Goal: Answer question/provide support

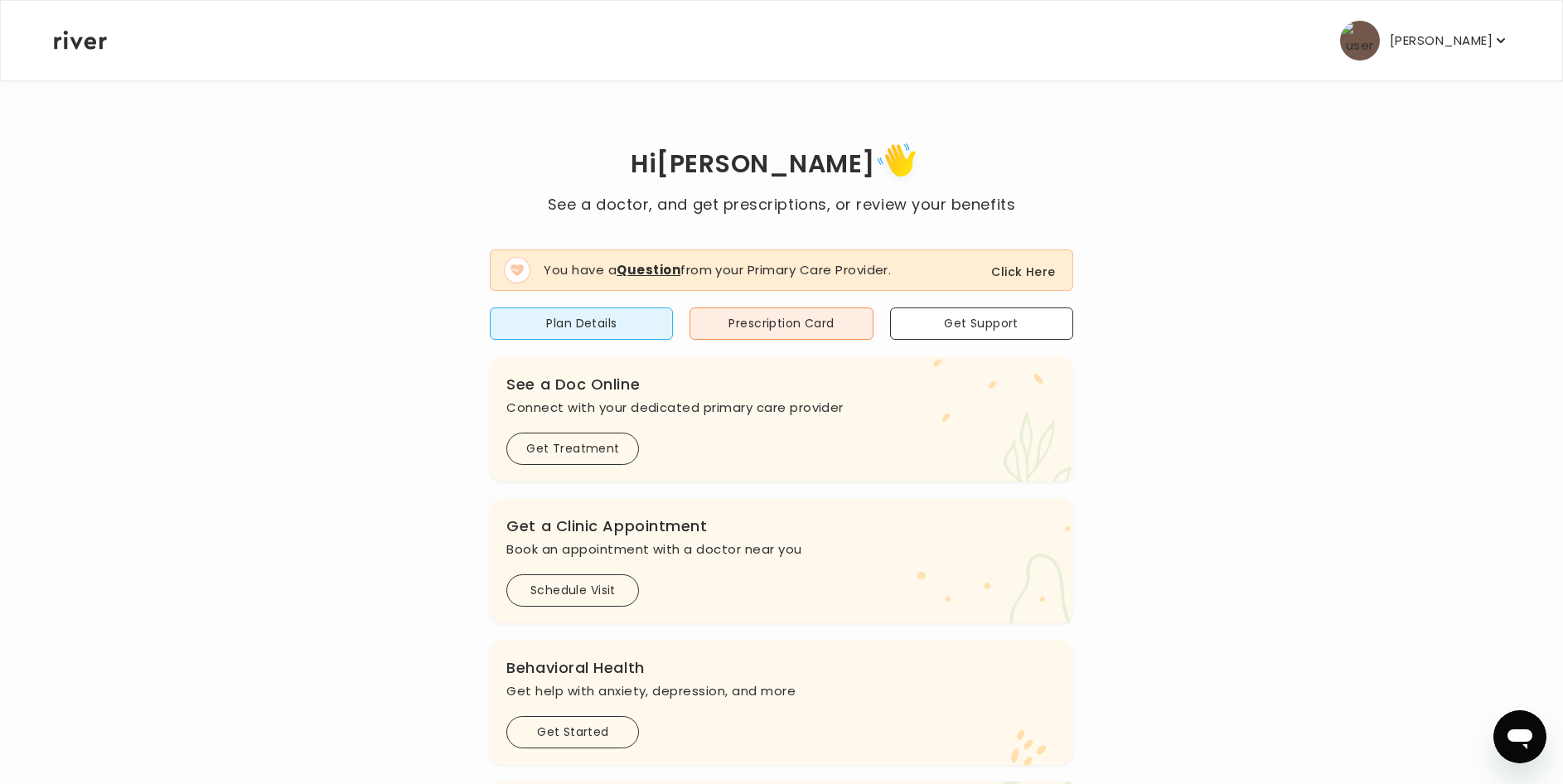
click at [1017, 270] on button "Click Here" at bounding box center [1023, 272] width 64 height 20
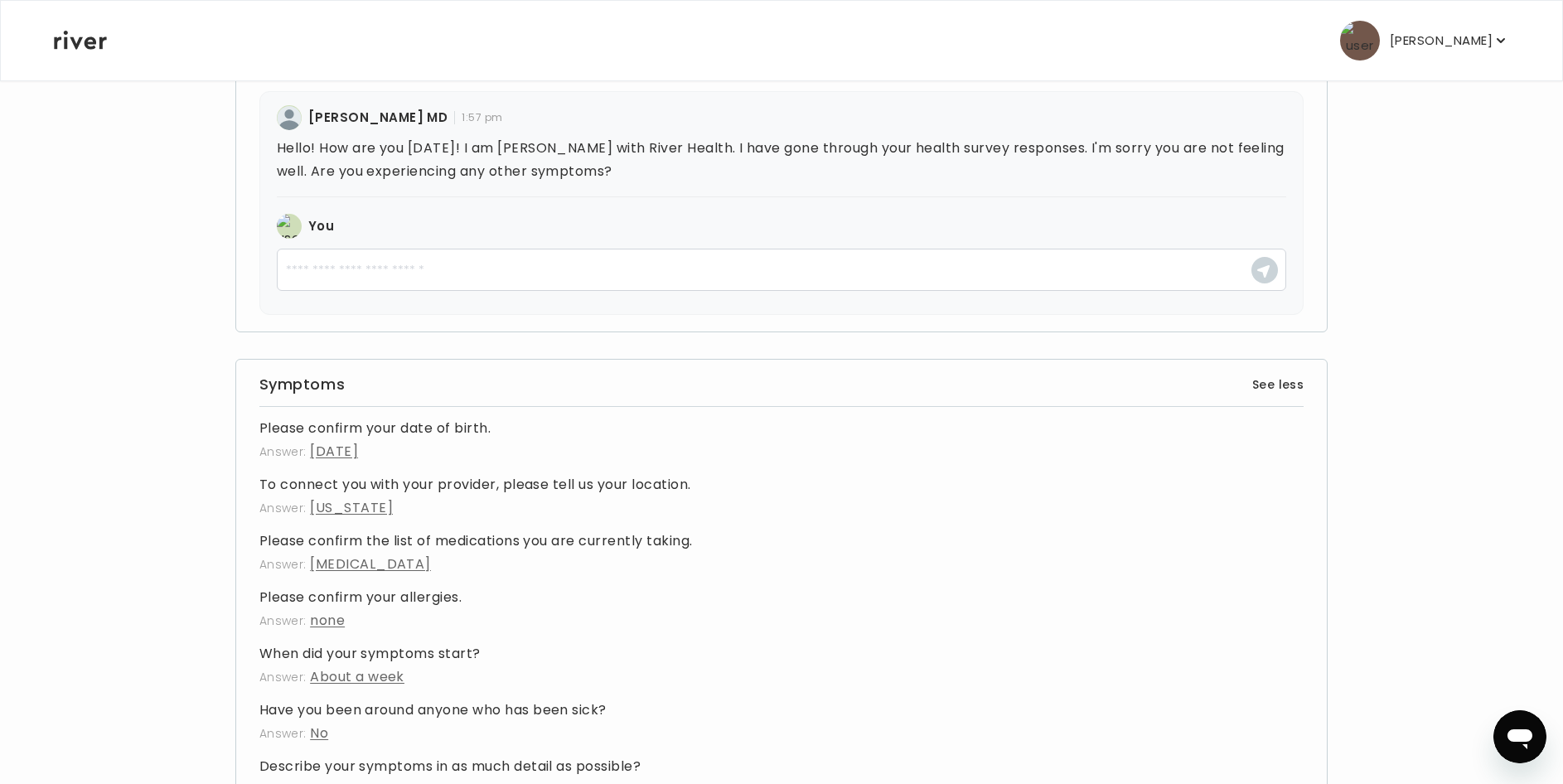
scroll to position [332, 0]
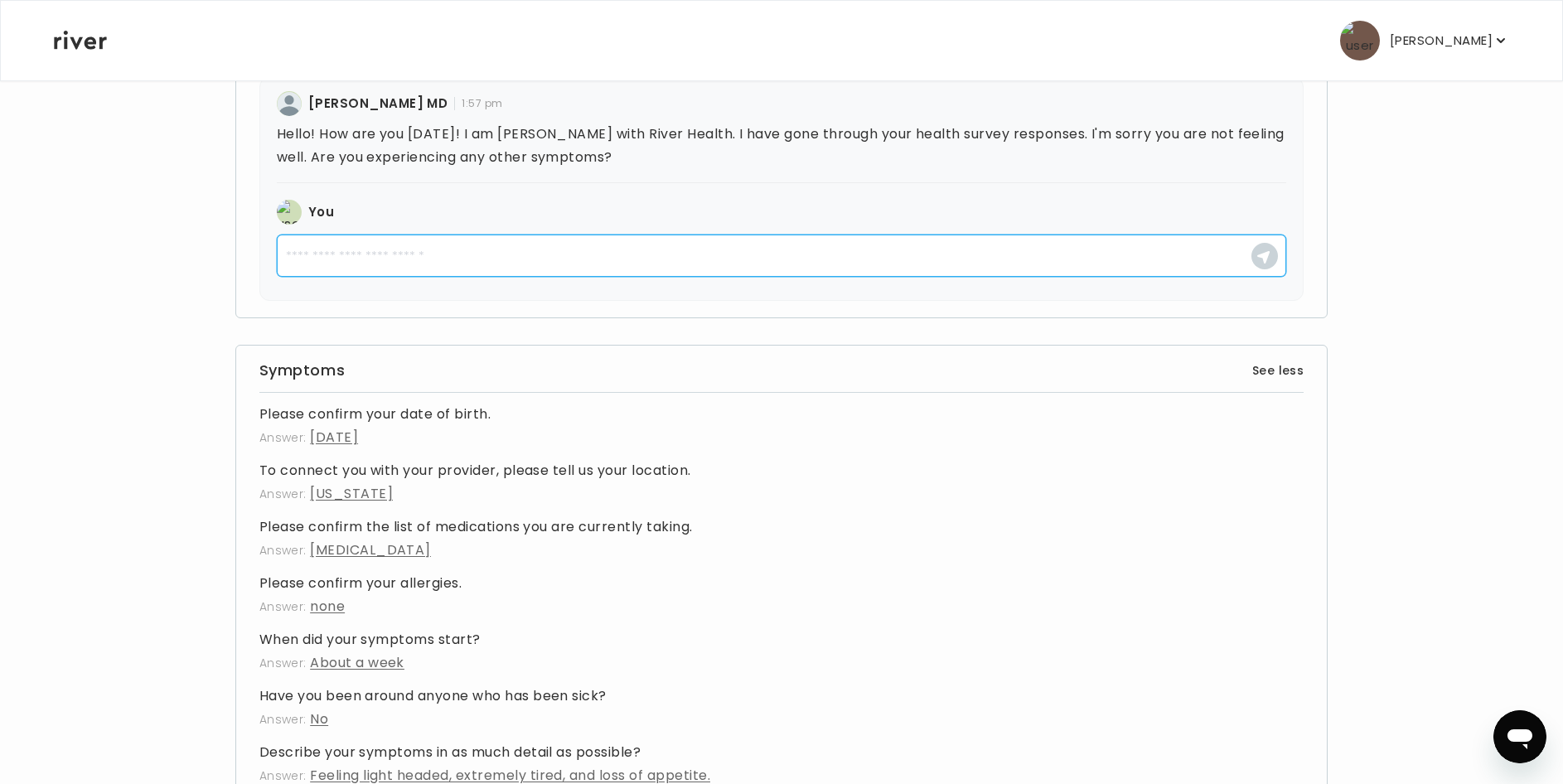
click at [300, 253] on textarea at bounding box center [782, 256] width 1010 height 42
type textarea "*"
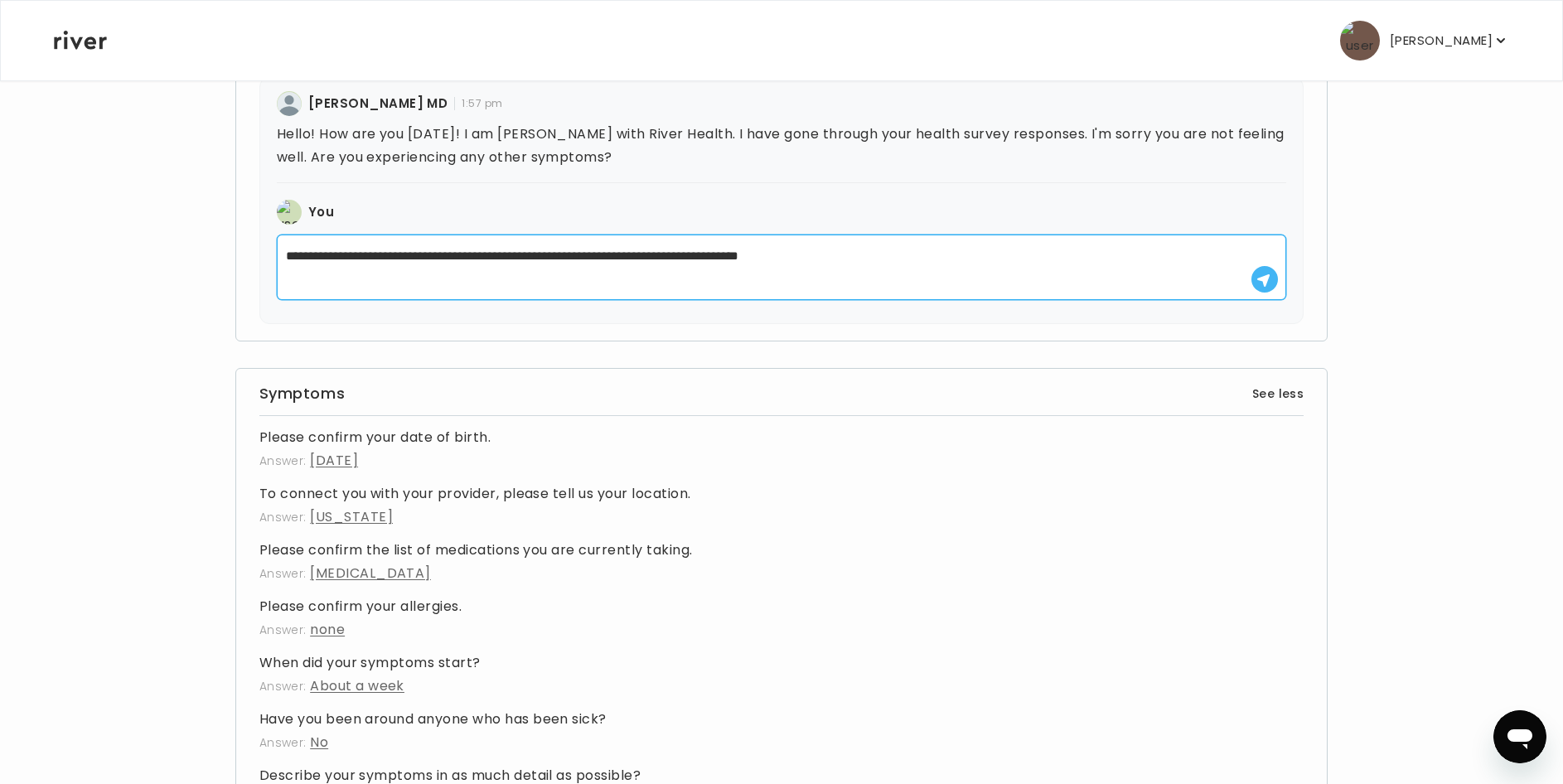
type textarea "**********"
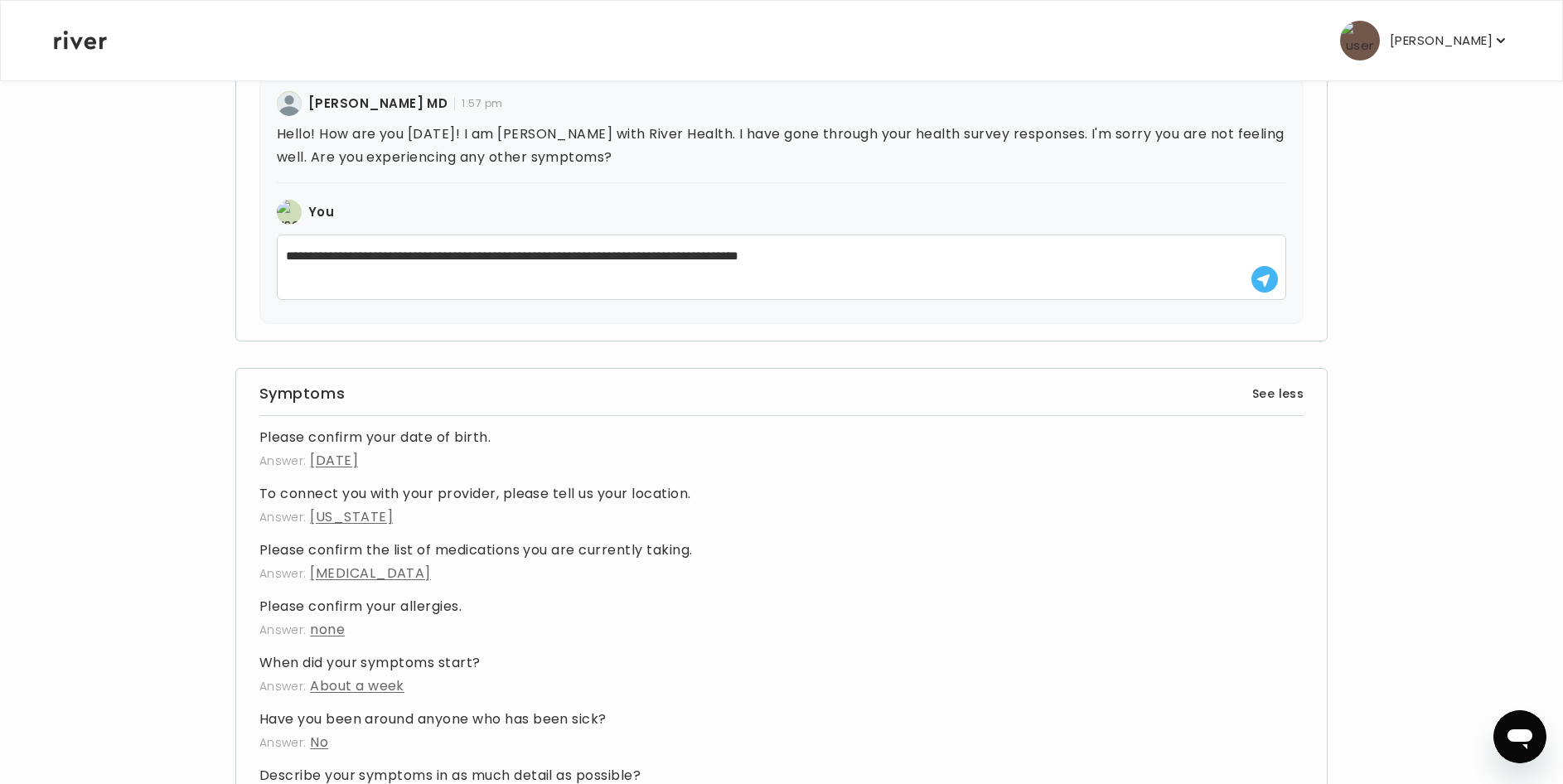
click at [1273, 284] on button "button" at bounding box center [1263, 278] width 26 height 26
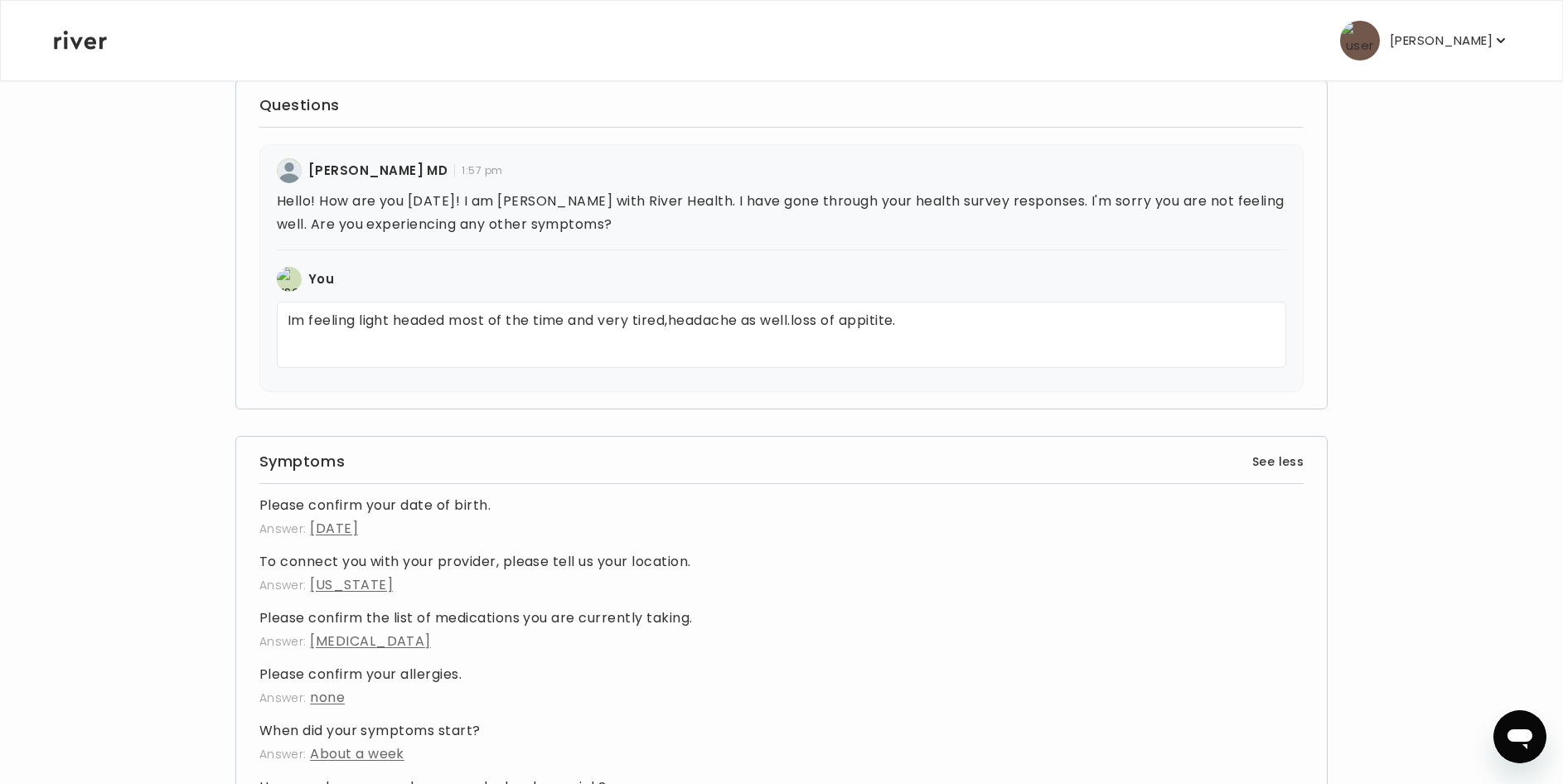
scroll to position [249, 0]
